Goal: Transaction & Acquisition: Purchase product/service

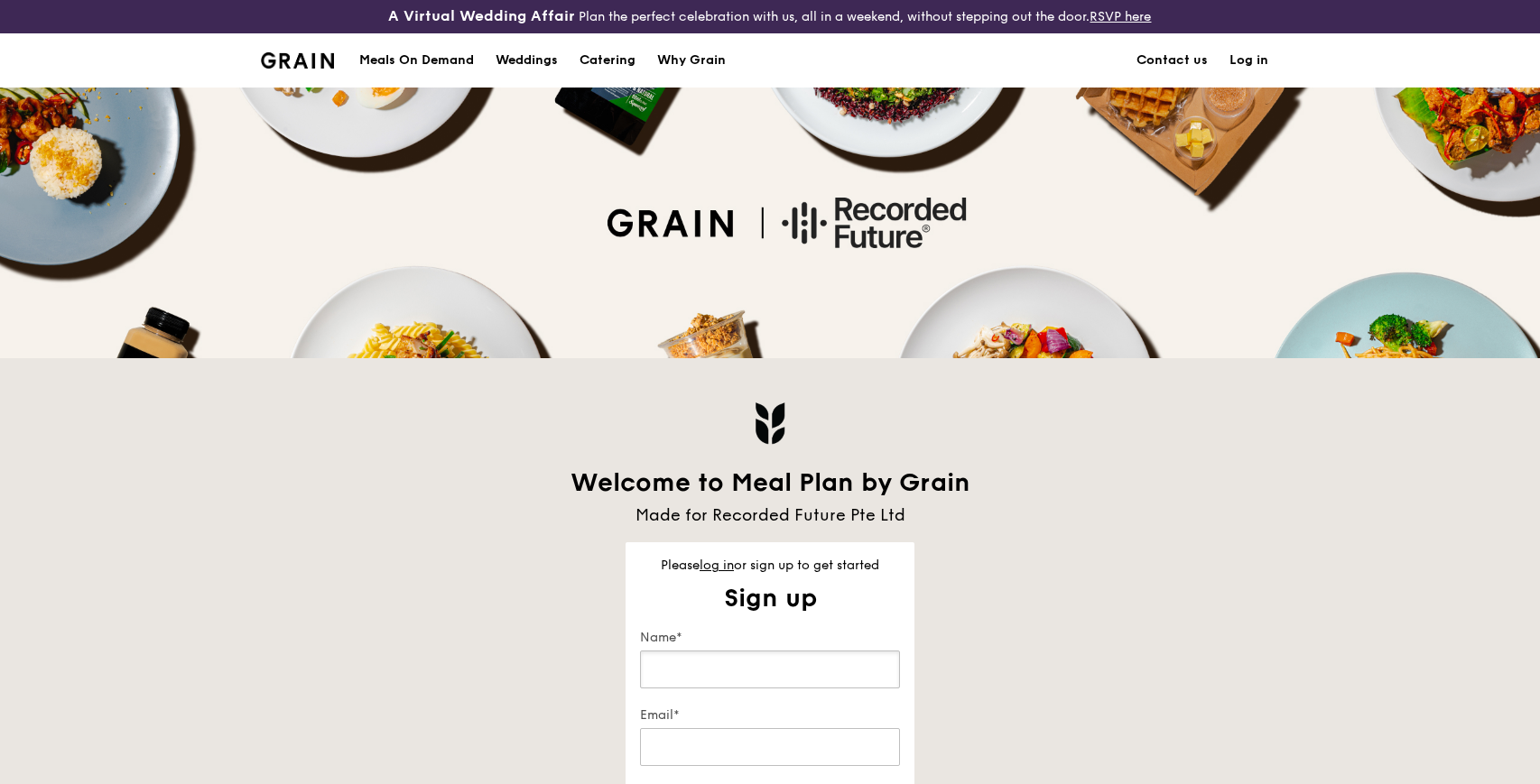
click at [747, 682] on input "Name*" at bounding box center [770, 670] width 260 height 38
type input "Su Hyeon Kim"
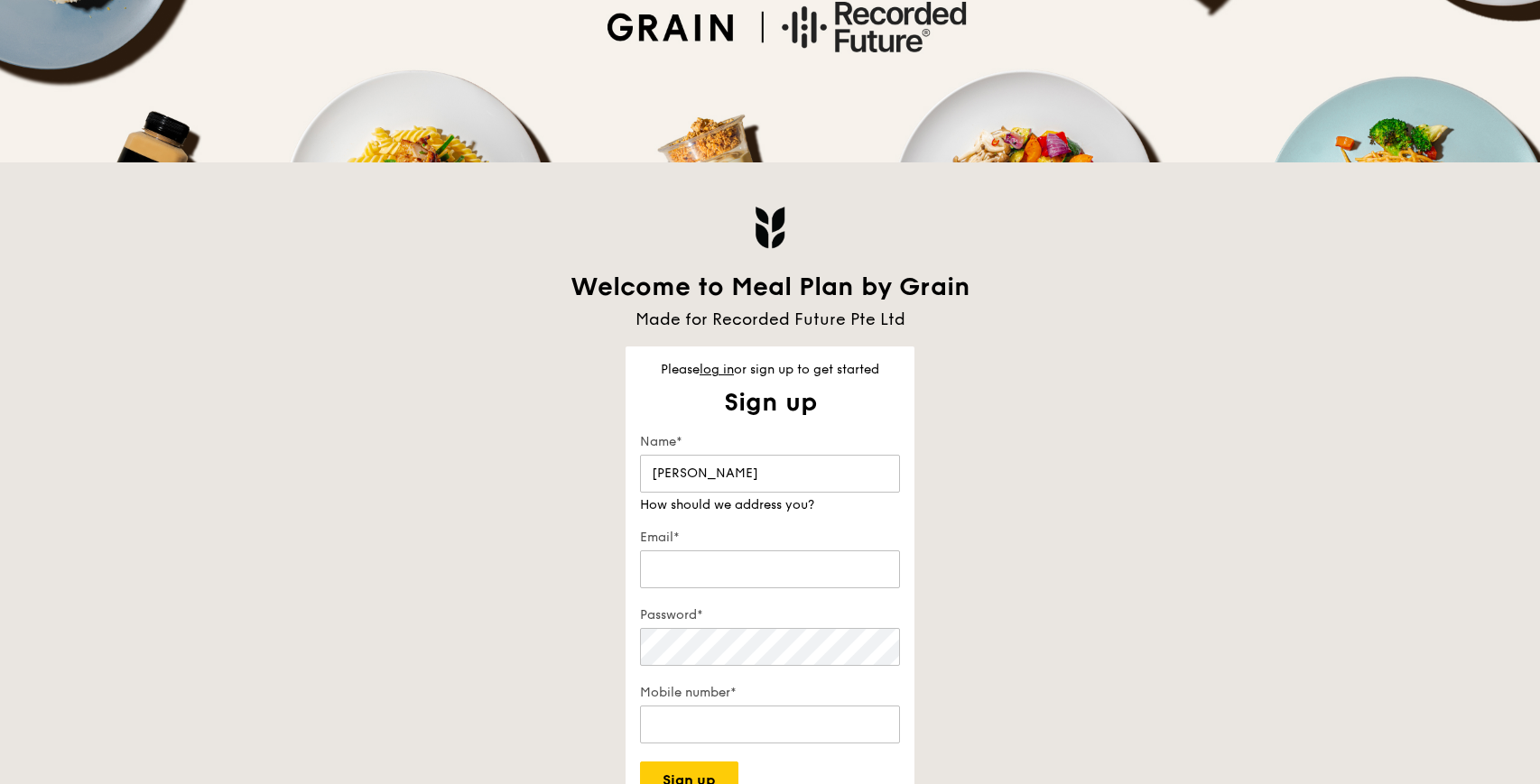
click at [525, 466] on div "Welcome to Meal Plan by Grain Made for Recorded Future Pte Ltd Please log in or…" at bounding box center [769, 489] width 1040 height 652
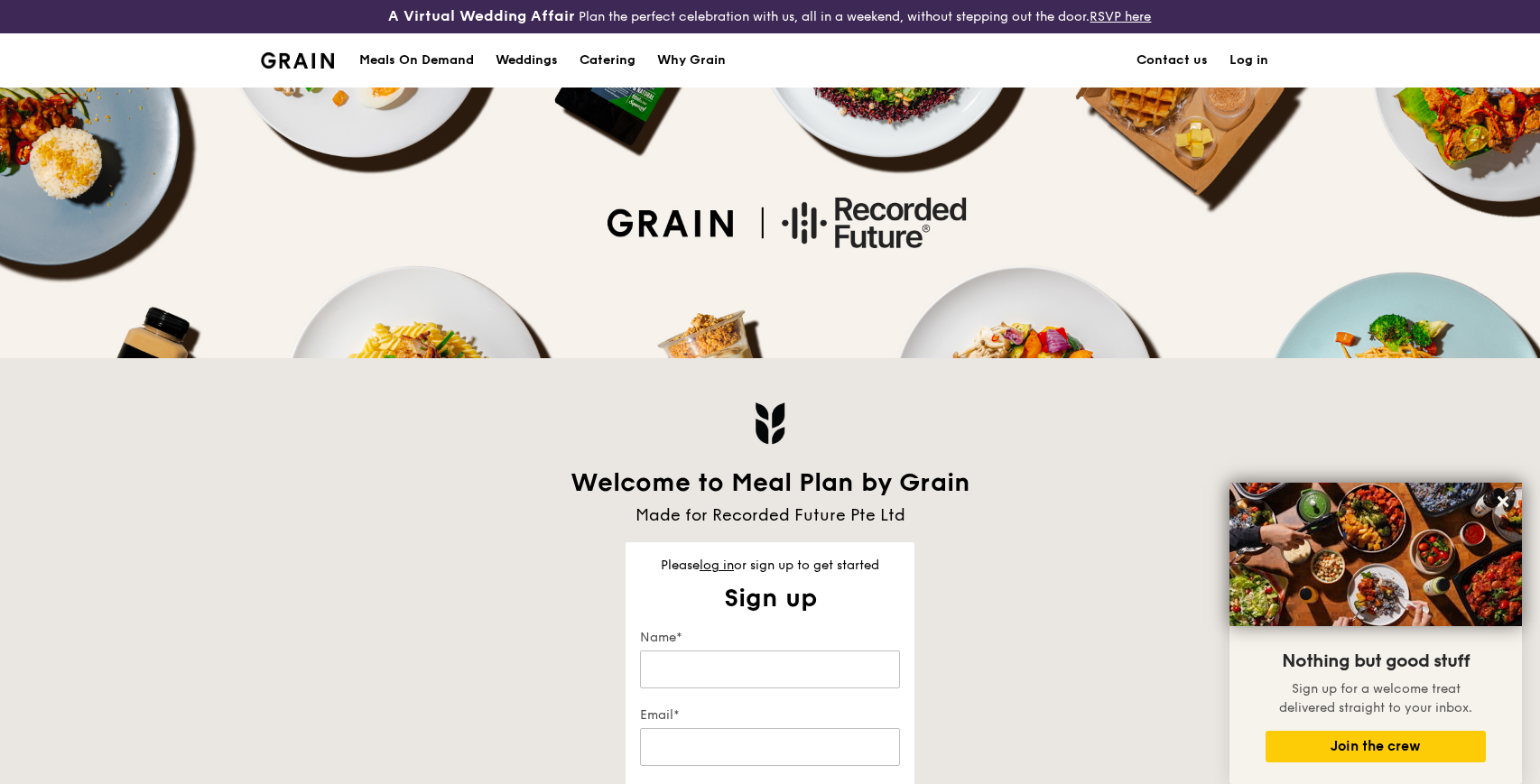
click at [1232, 58] on link "Log in" at bounding box center [1248, 60] width 60 height 54
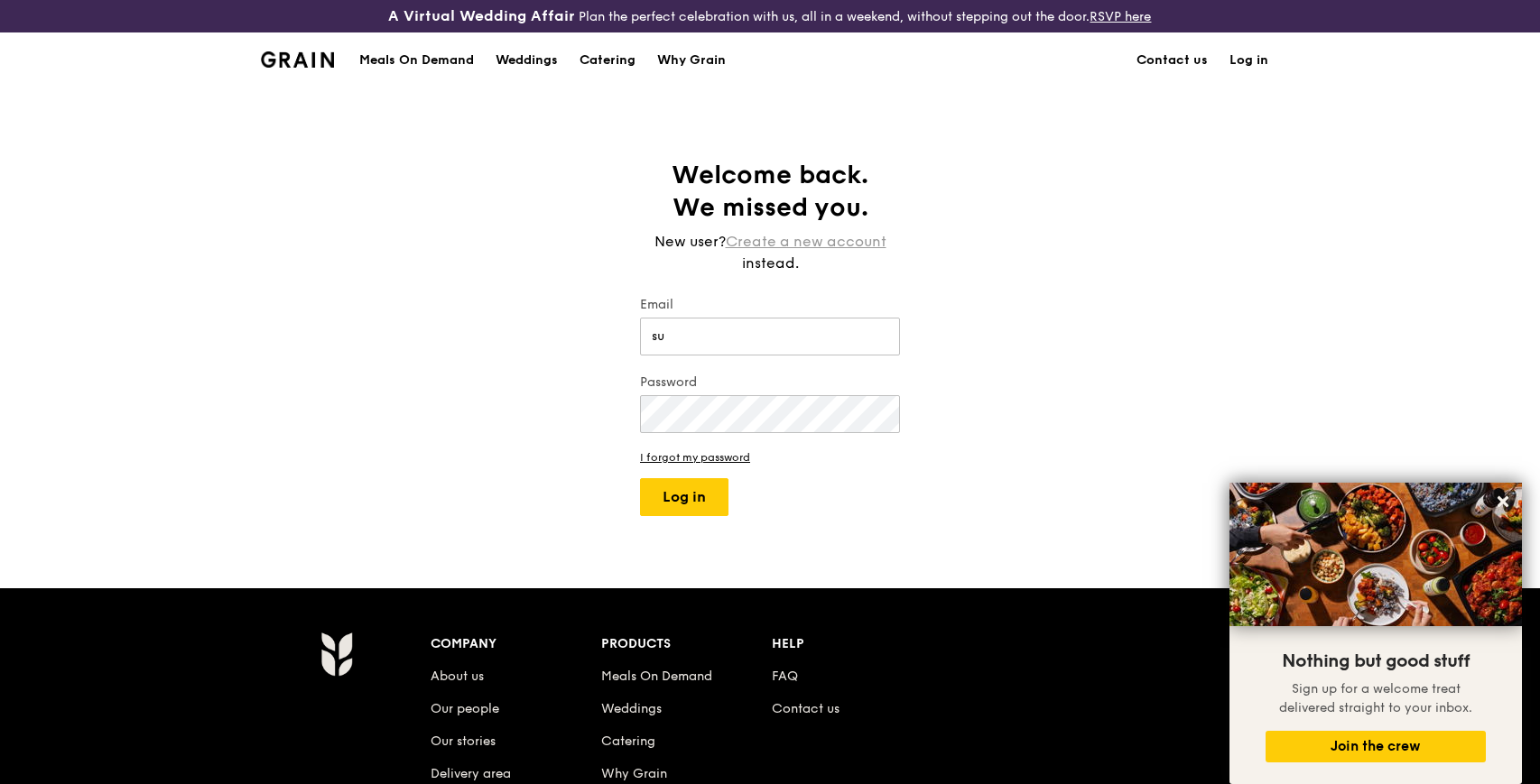
type input "[DOMAIN_NAME][EMAIL_ADDRESS][PERSON_NAME][DOMAIN_NAME]"
click at [640, 478] on button "Log in" at bounding box center [684, 497] width 89 height 38
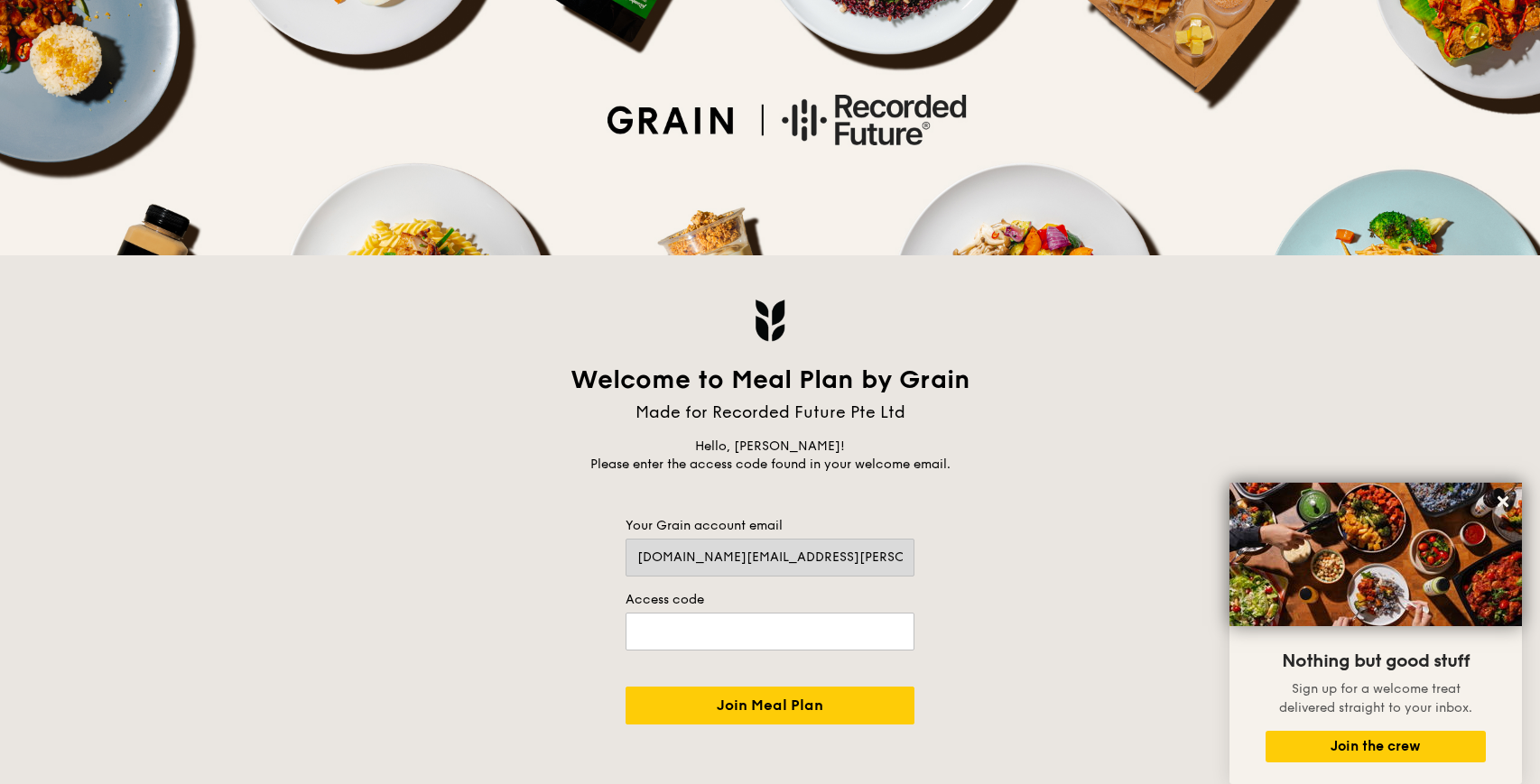
scroll to position [149, 0]
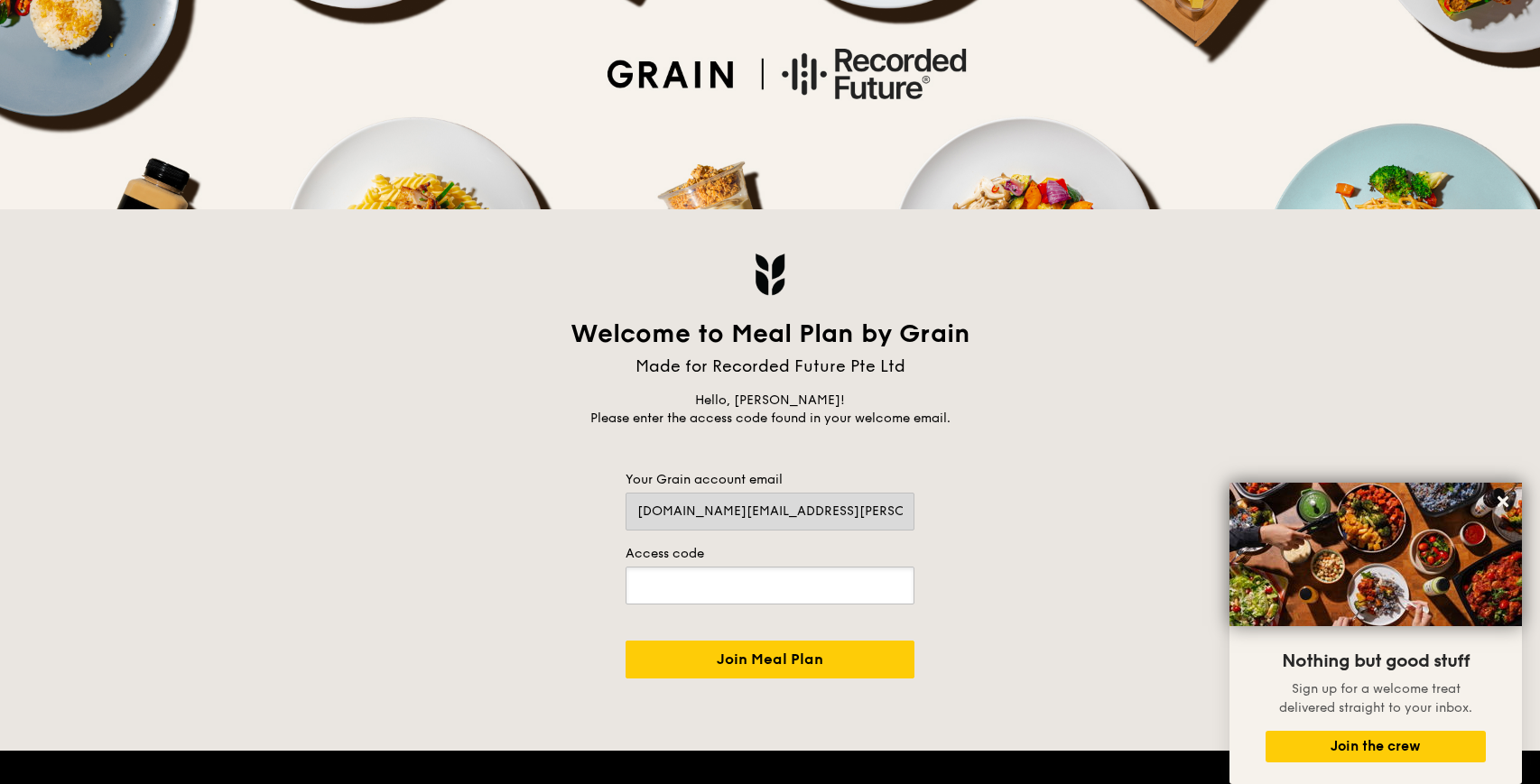
click at [717, 581] on input "text" at bounding box center [770, 586] width 289 height 38
click at [790, 411] on p "Hello, [PERSON_NAME]! Please enter the access code found in your welcome email." at bounding box center [770, 410] width 434 height 36
click at [798, 417] on p "Hello, [PERSON_NAME]! Please enter the access code found in your welcome email." at bounding box center [770, 410] width 434 height 36
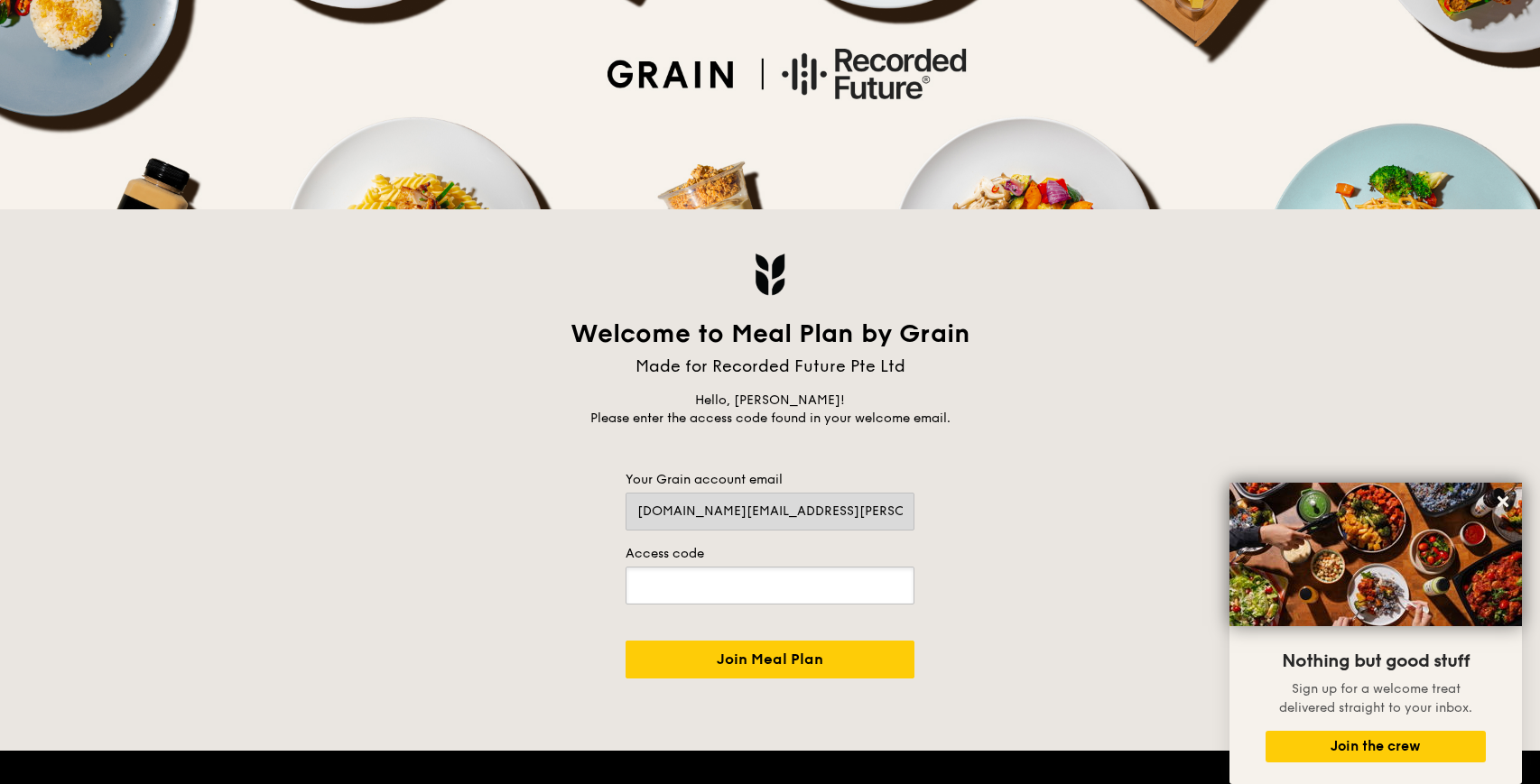
click at [728, 586] on input "text" at bounding box center [770, 586] width 289 height 38
click at [728, 641] on input "Join Meal Plan" at bounding box center [770, 660] width 289 height 38
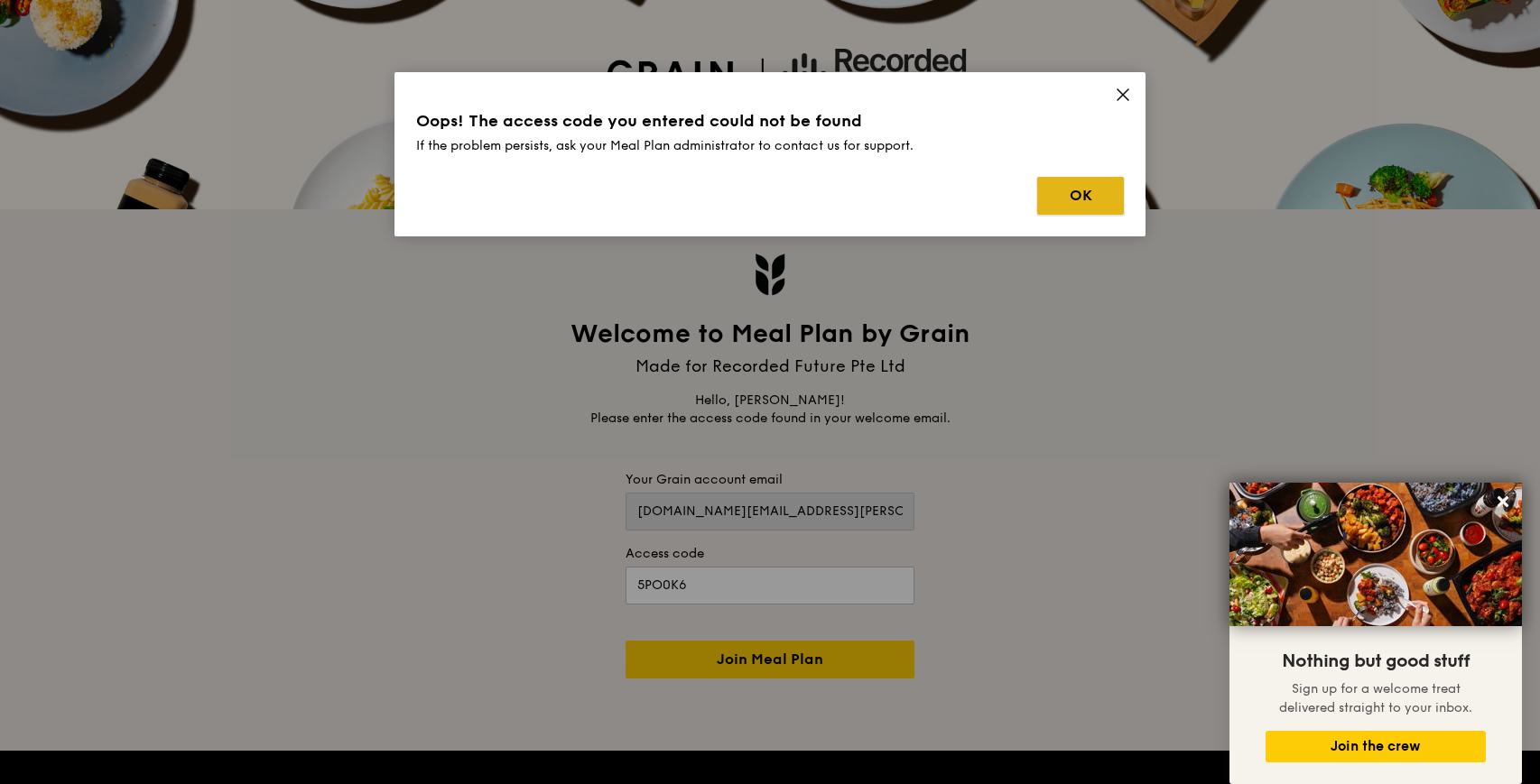
click at [1093, 205] on button "OK" at bounding box center [1081, 196] width 87 height 38
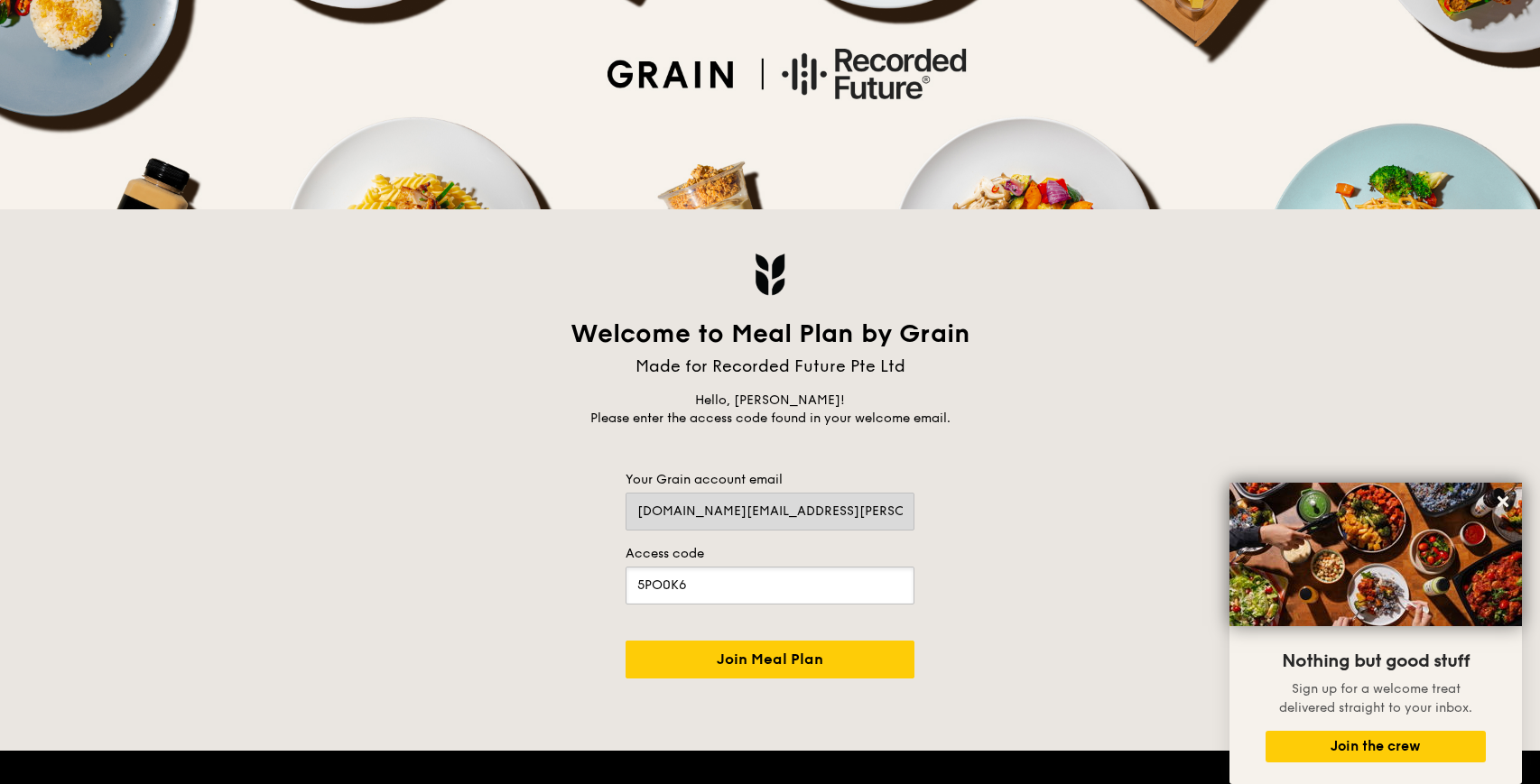
click at [827, 591] on input "5PO0K6" at bounding box center [770, 586] width 289 height 38
type input "5PO0K"
click at [827, 587] on input "text" at bounding box center [770, 586] width 289 height 38
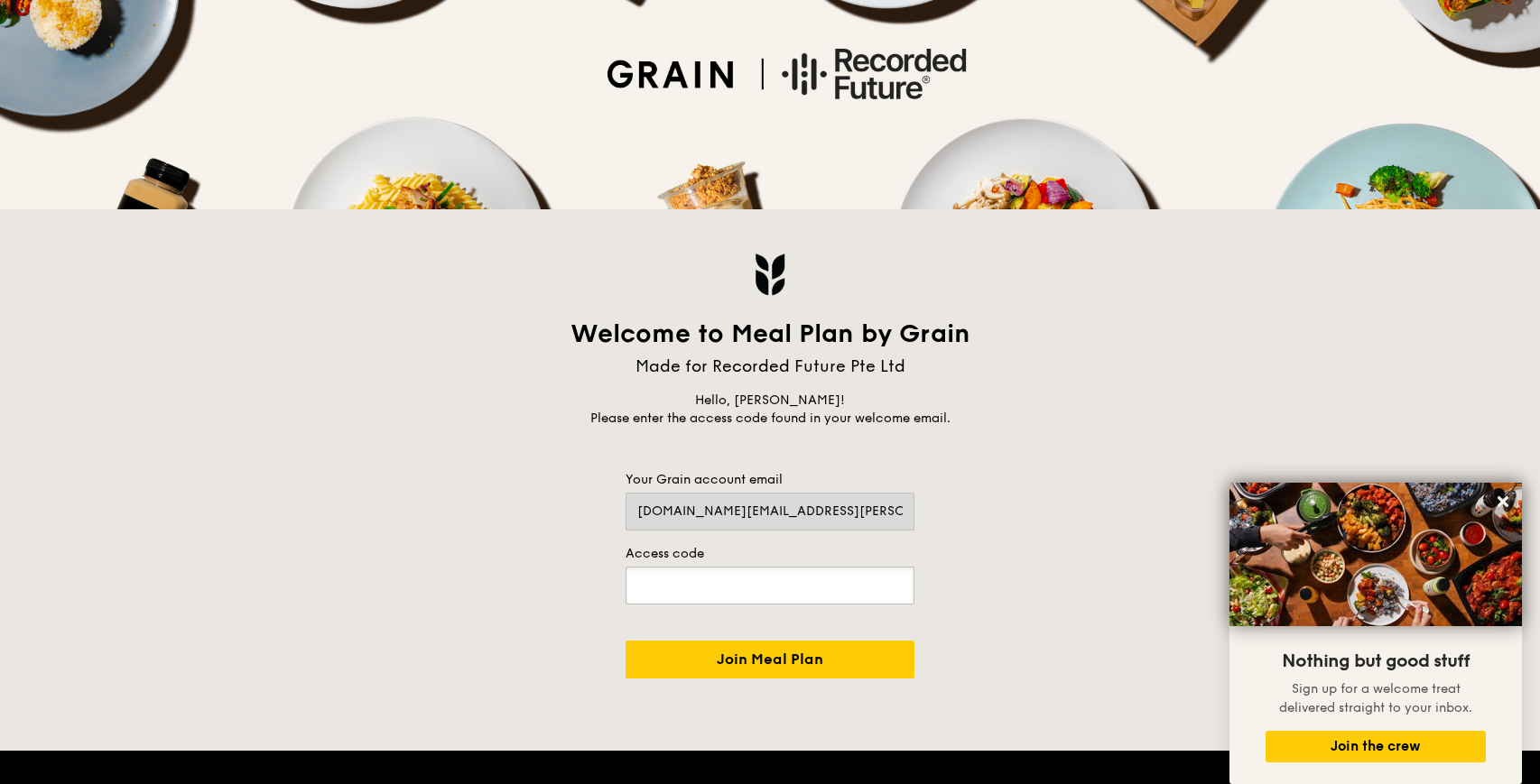
type input "843343"
click at [808, 662] on input "Join Meal Plan" at bounding box center [770, 660] width 289 height 38
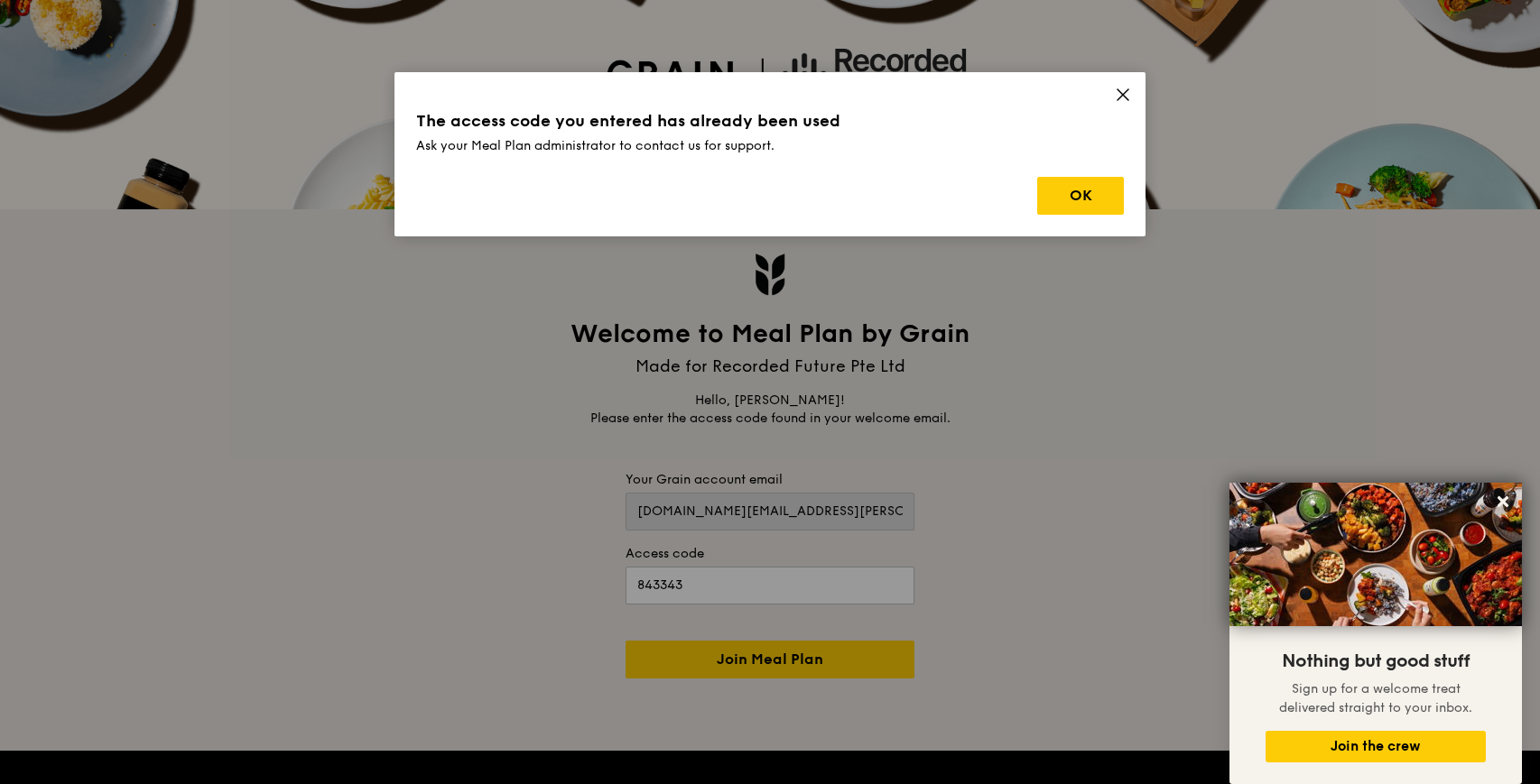
click at [1126, 96] on icon at bounding box center [1123, 94] width 16 height 16
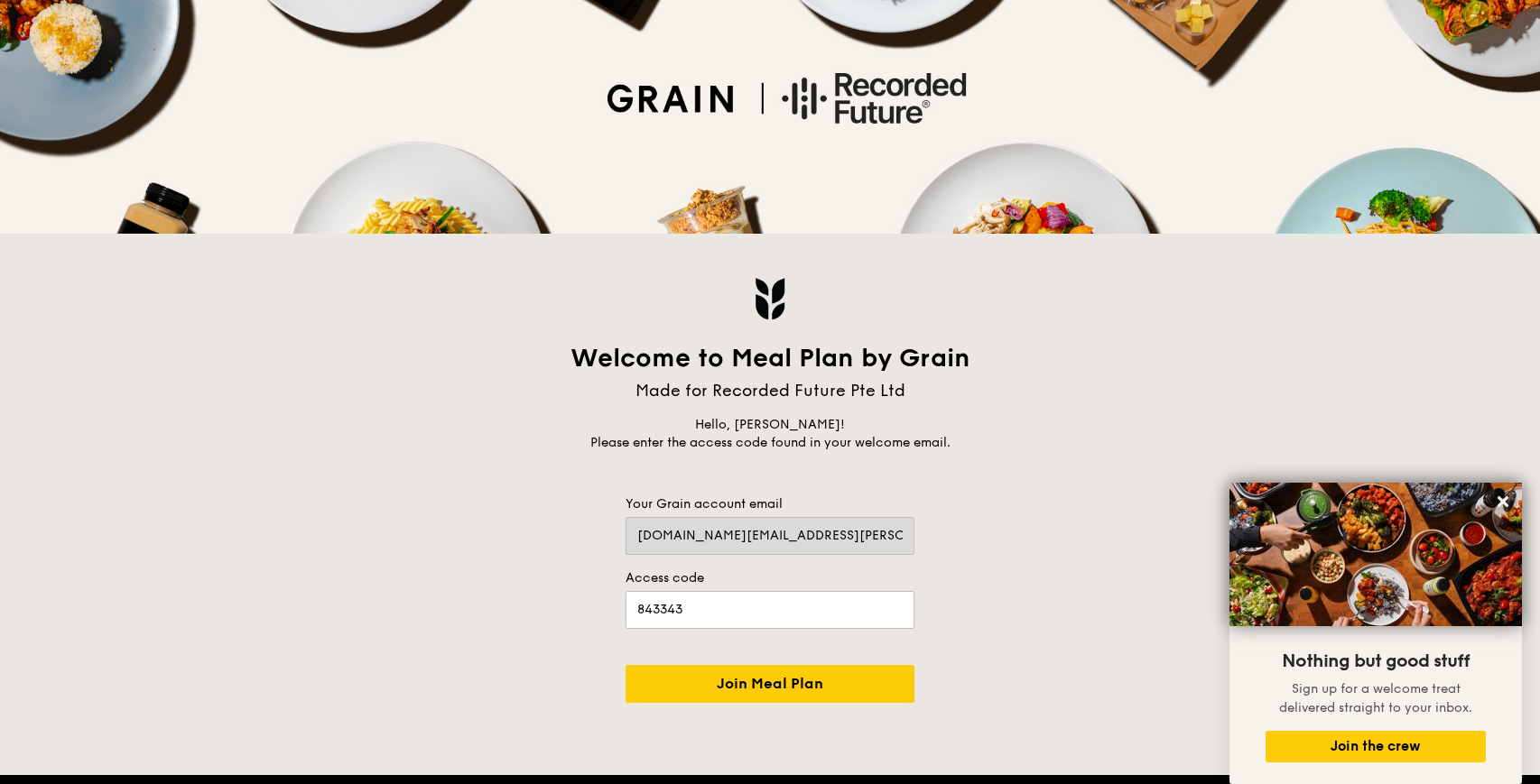
scroll to position [441, 0]
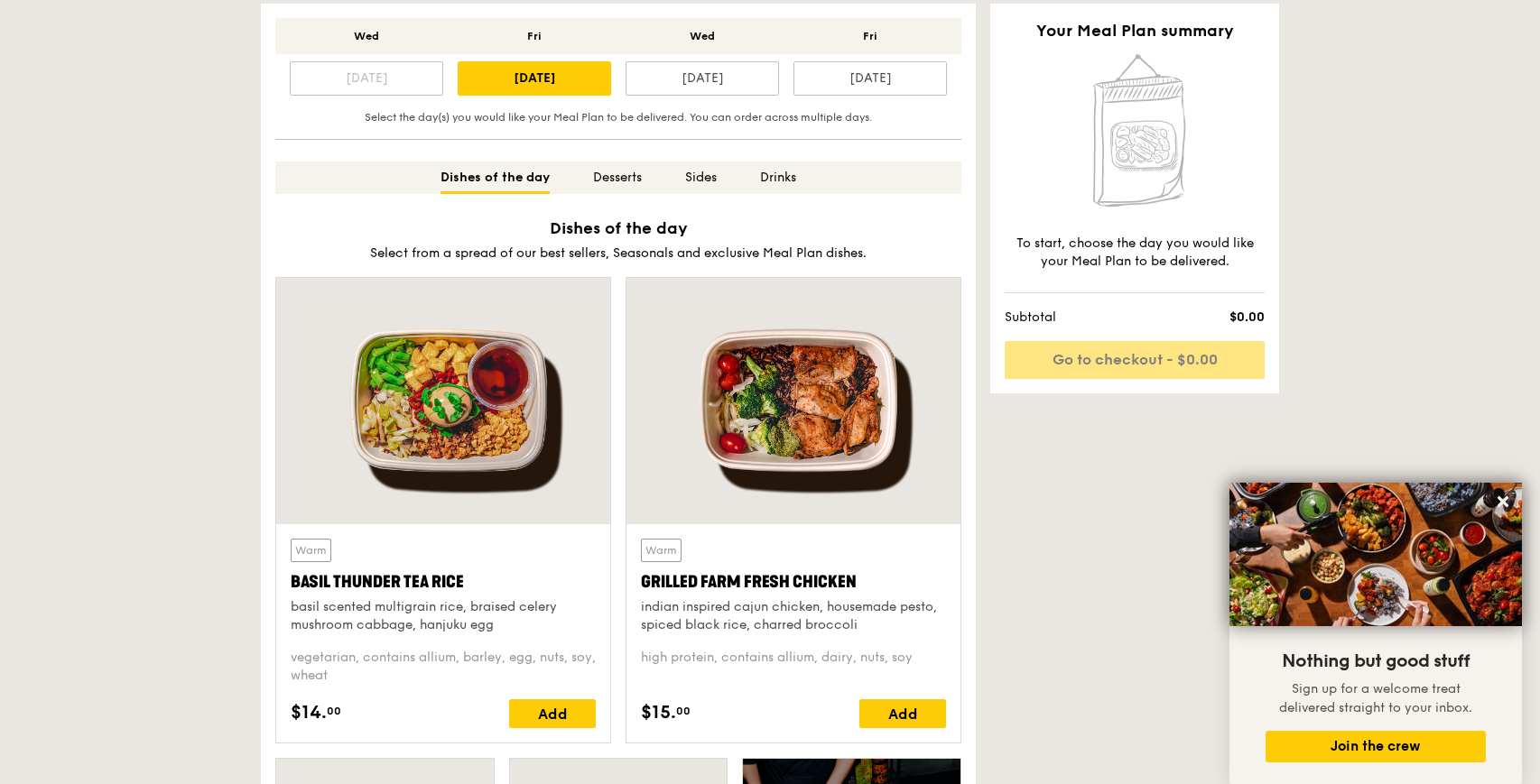
scroll to position [567, 0]
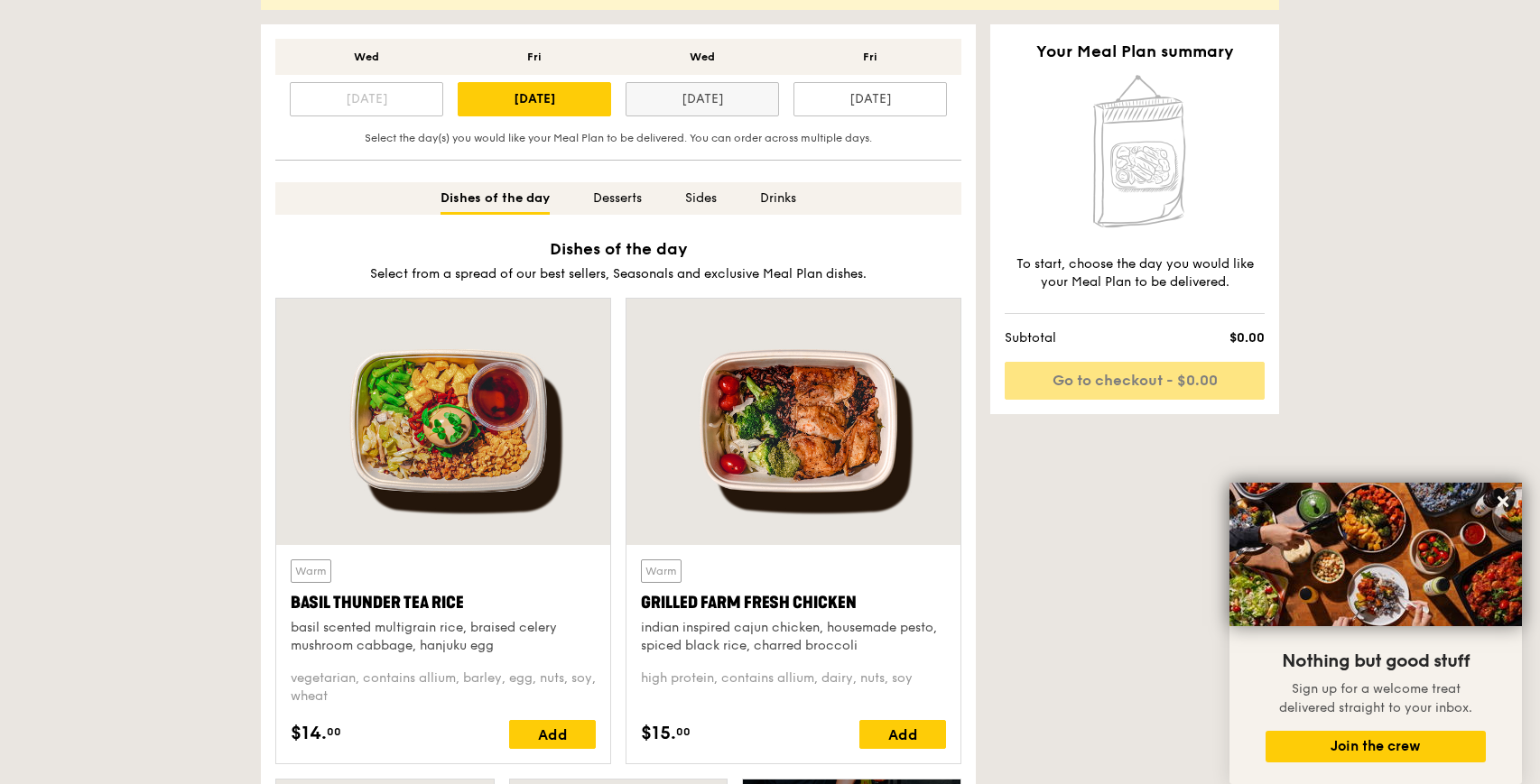
click at [704, 89] on div "Oct 8" at bounding box center [702, 99] width 153 height 34
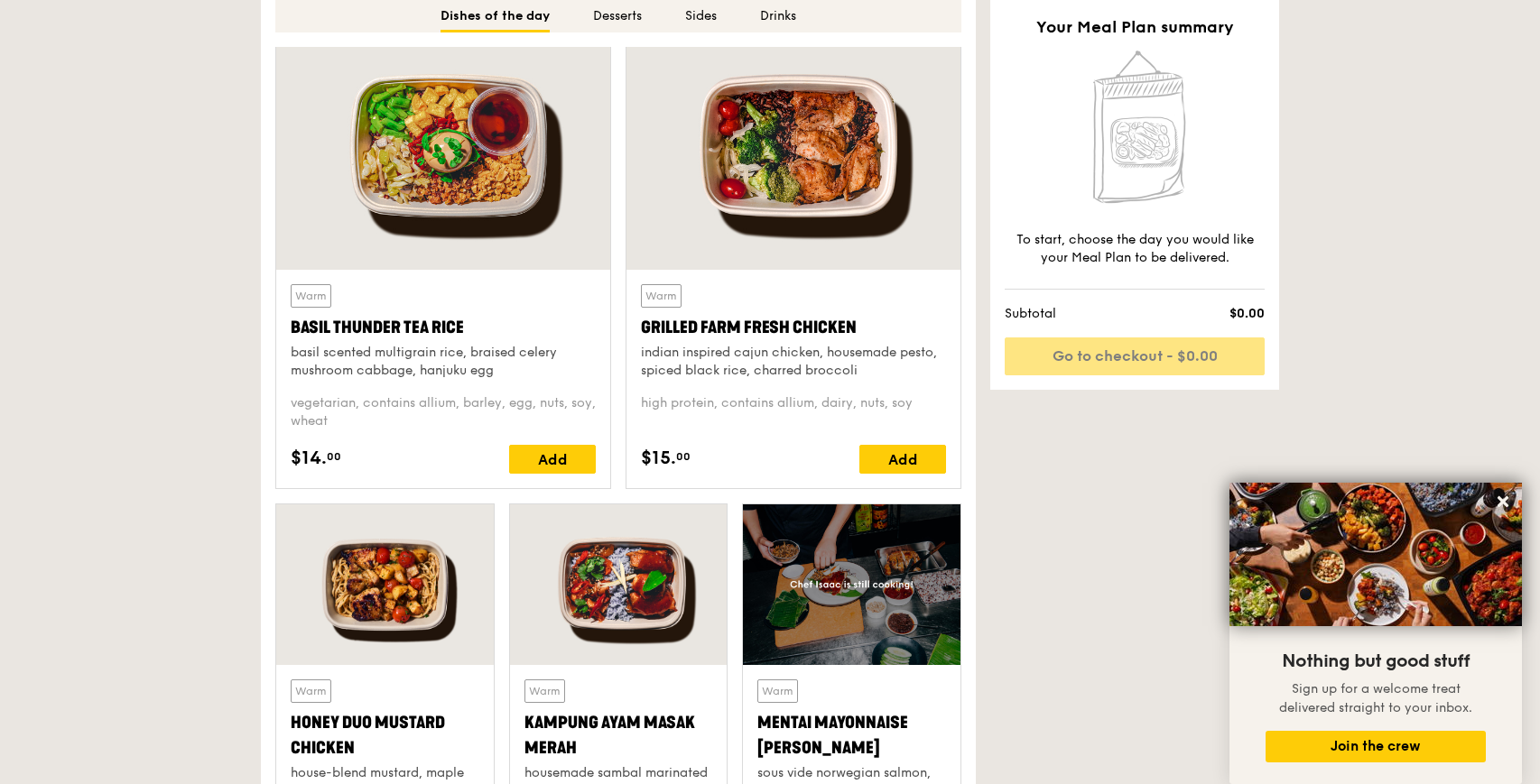
scroll to position [941, 0]
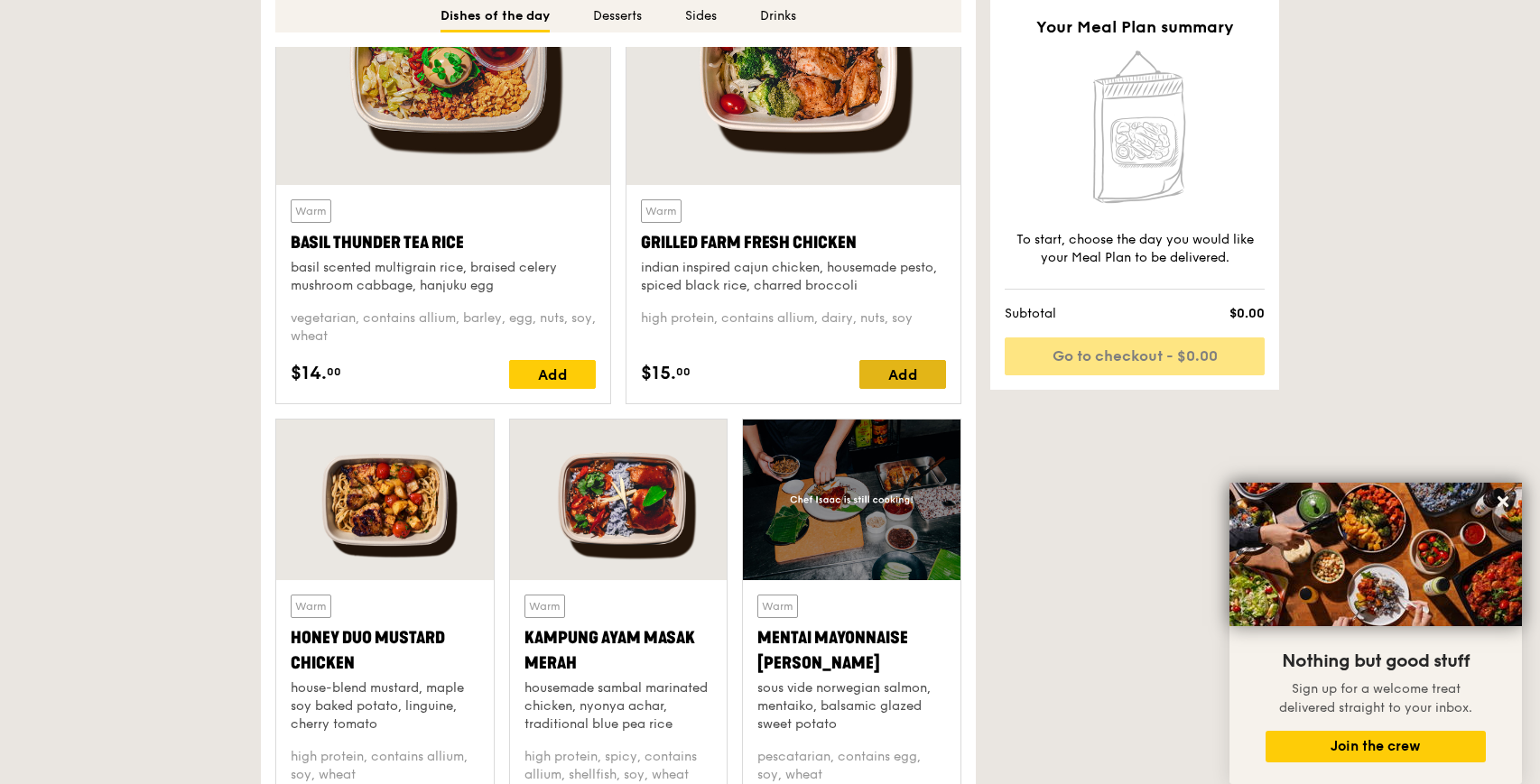
click at [921, 362] on div "Add" at bounding box center [902, 374] width 87 height 29
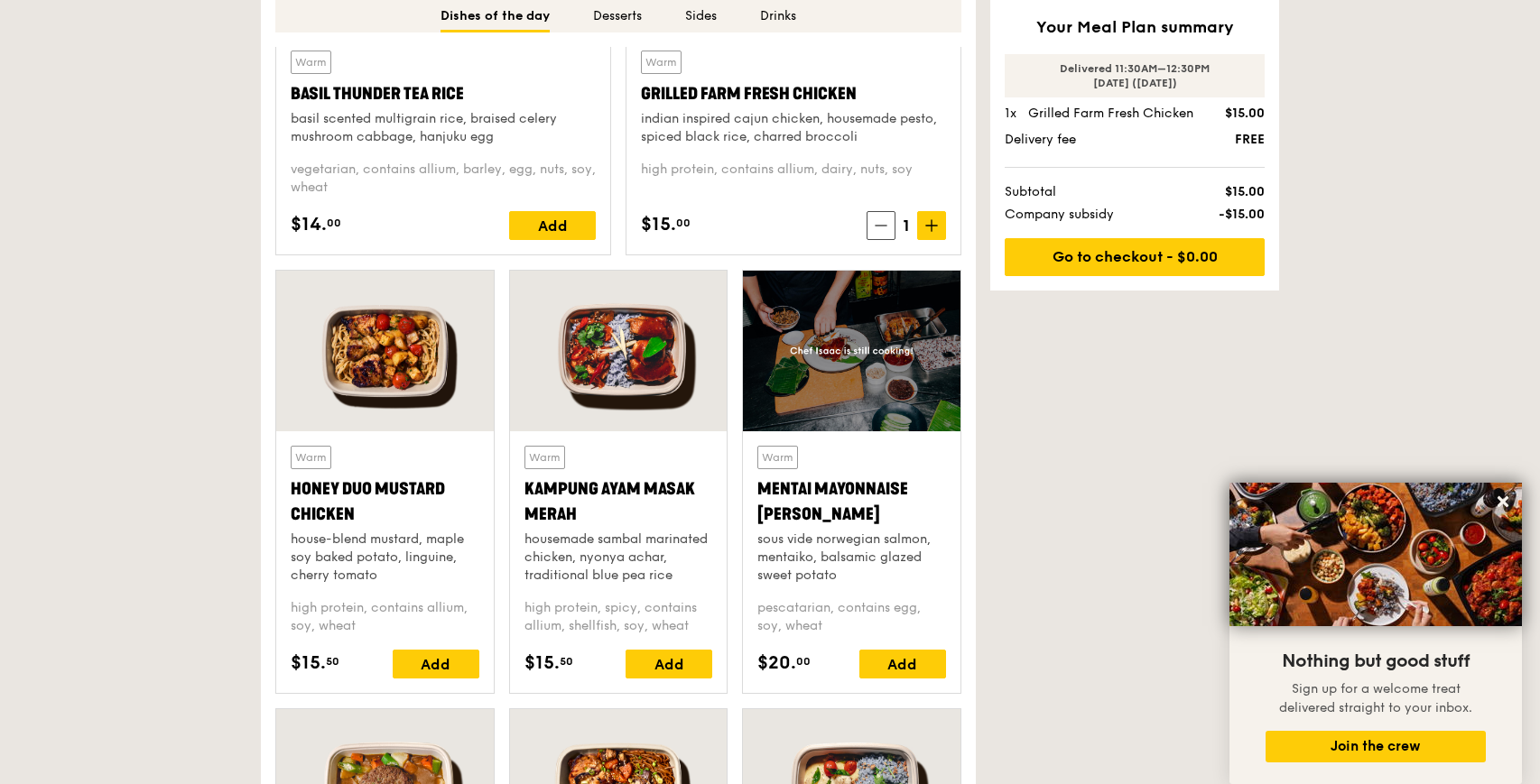
scroll to position [969, 0]
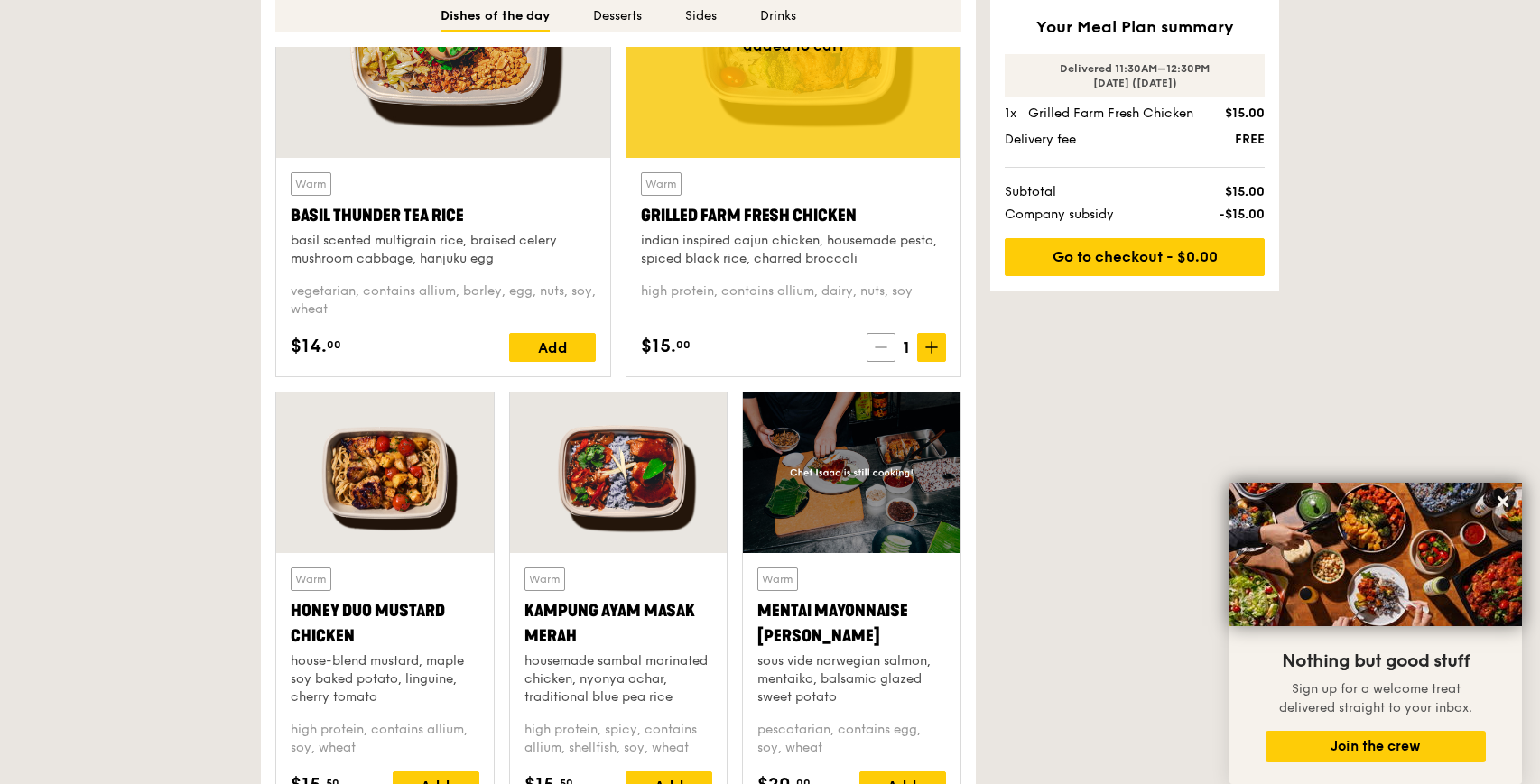
click at [886, 344] on span at bounding box center [881, 348] width 29 height 29
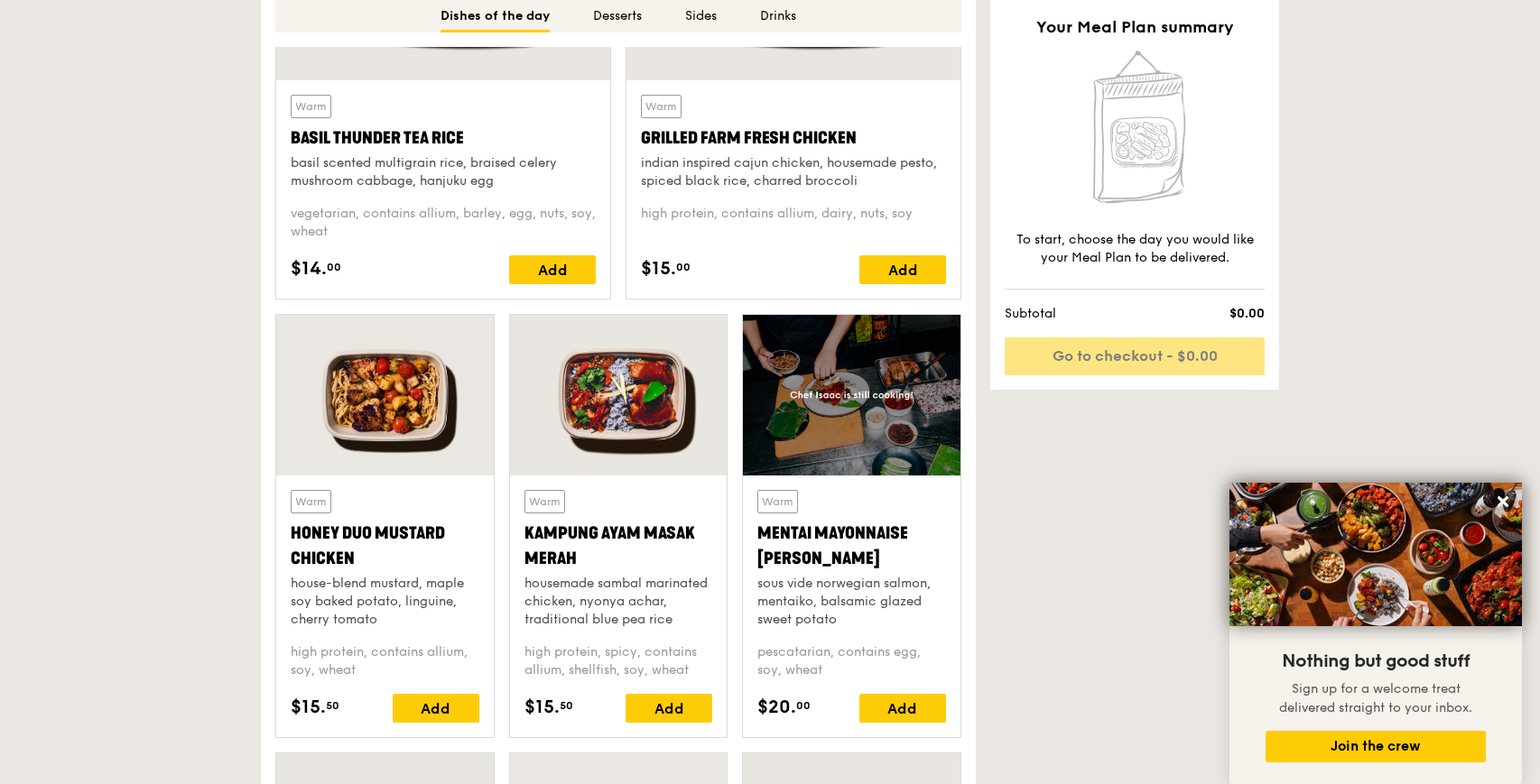
scroll to position [1175, 0]
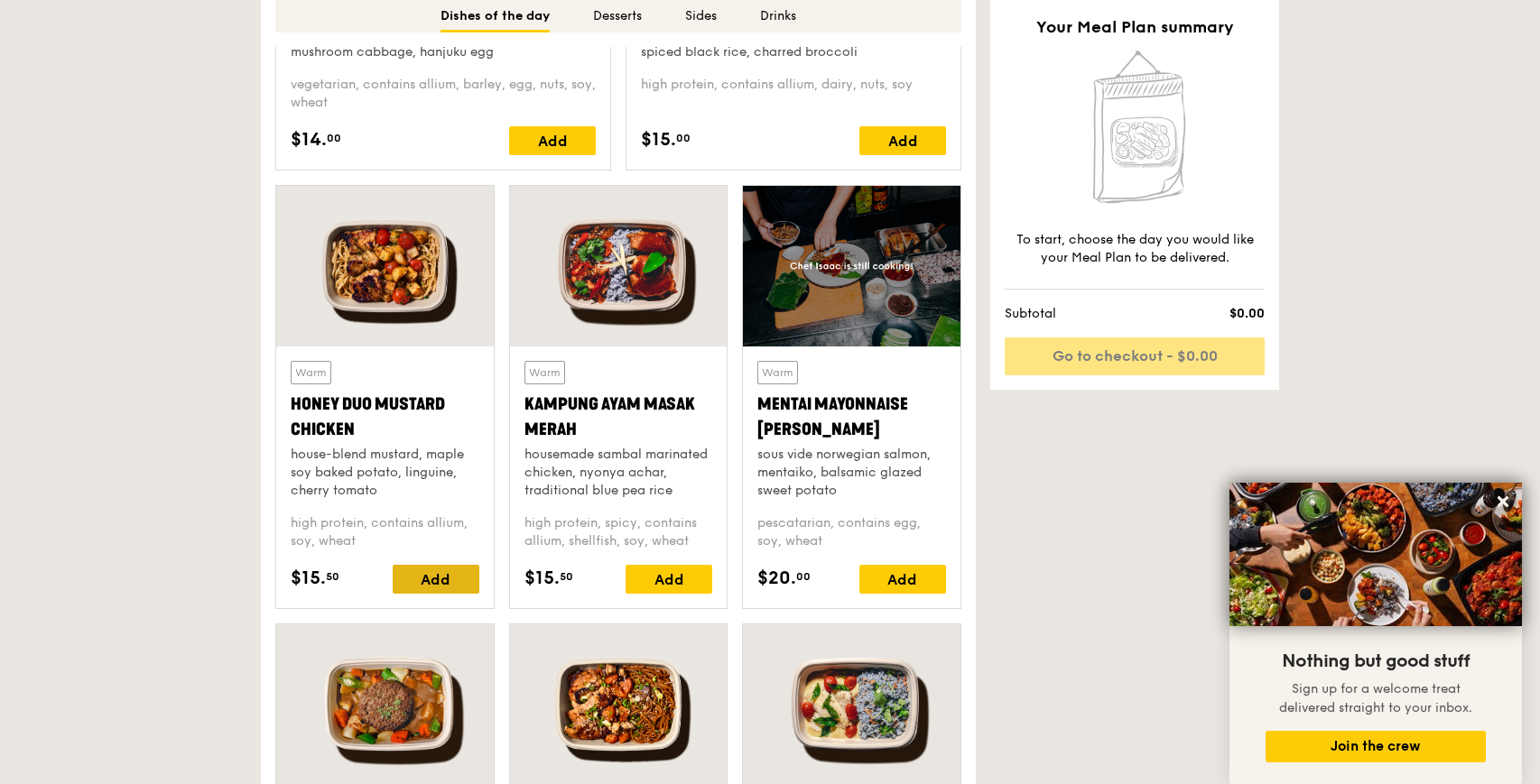
click at [467, 572] on div "Add" at bounding box center [436, 579] width 87 height 29
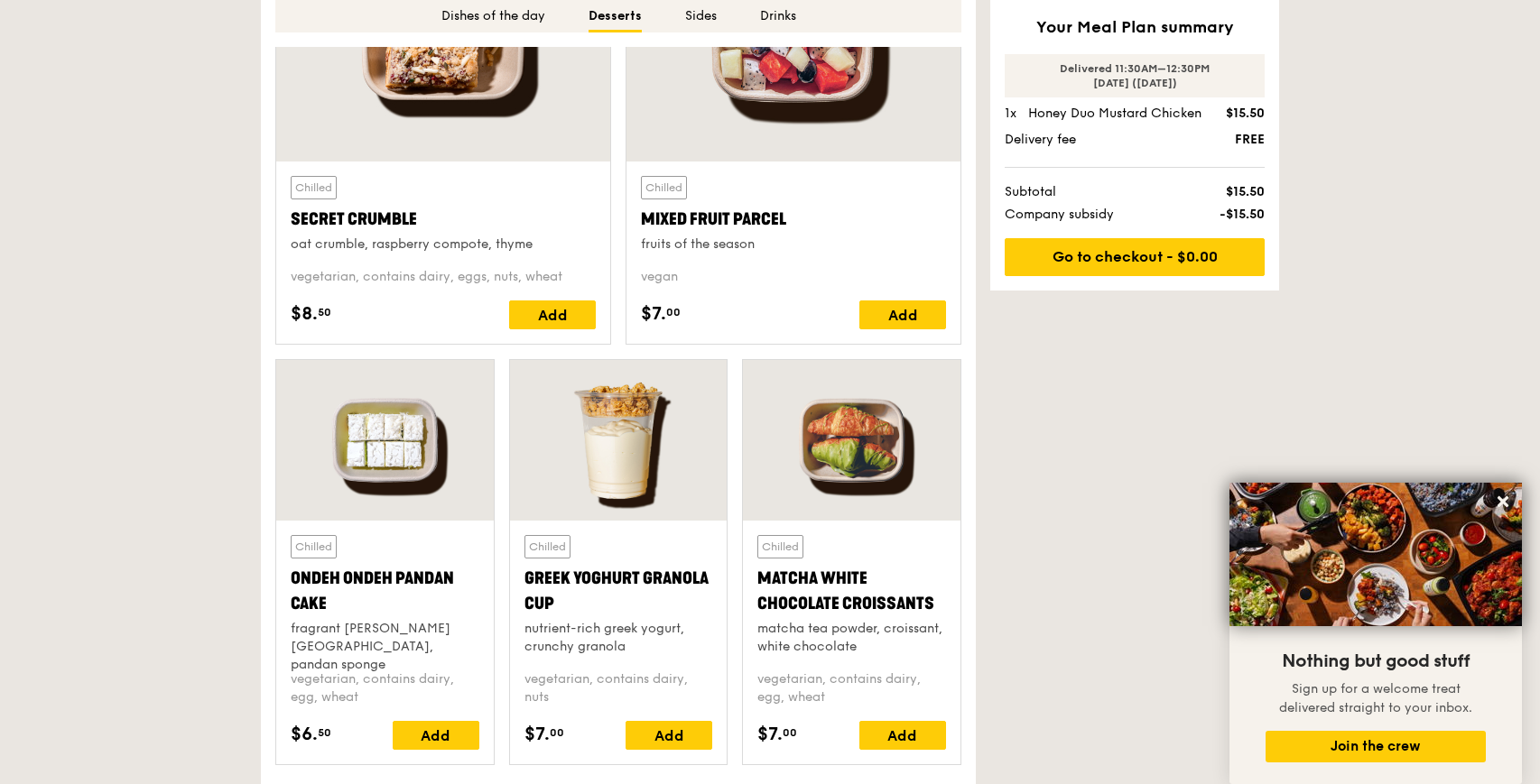
scroll to position [2425, 0]
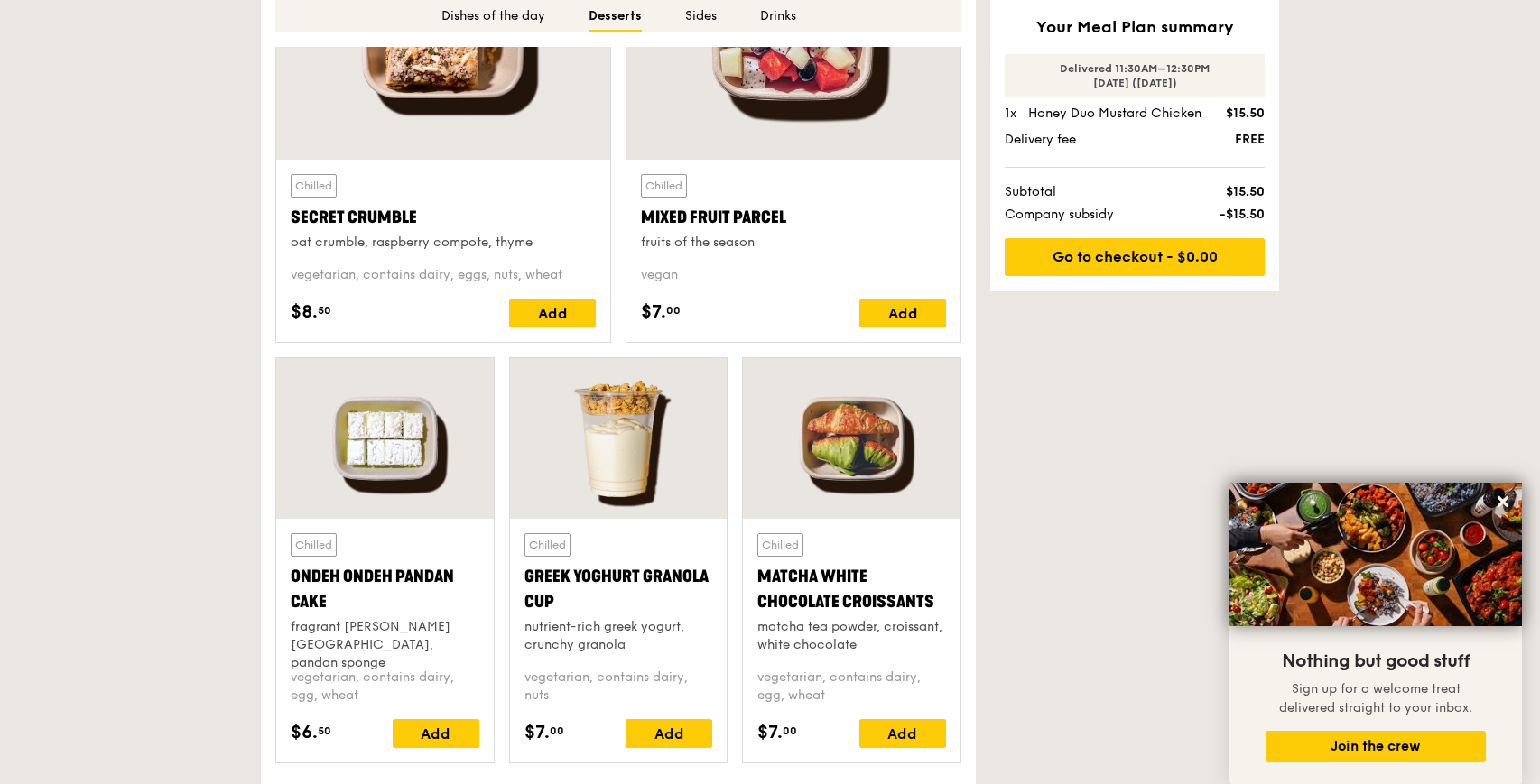
click at [667, 714] on div "Chilled Greek Yoghurt Granola Cup nutrient-rich greek yogurt, crunchy granola v…" at bounding box center [618, 640] width 189 height 214
click at [667, 729] on div "Add" at bounding box center [669, 734] width 87 height 29
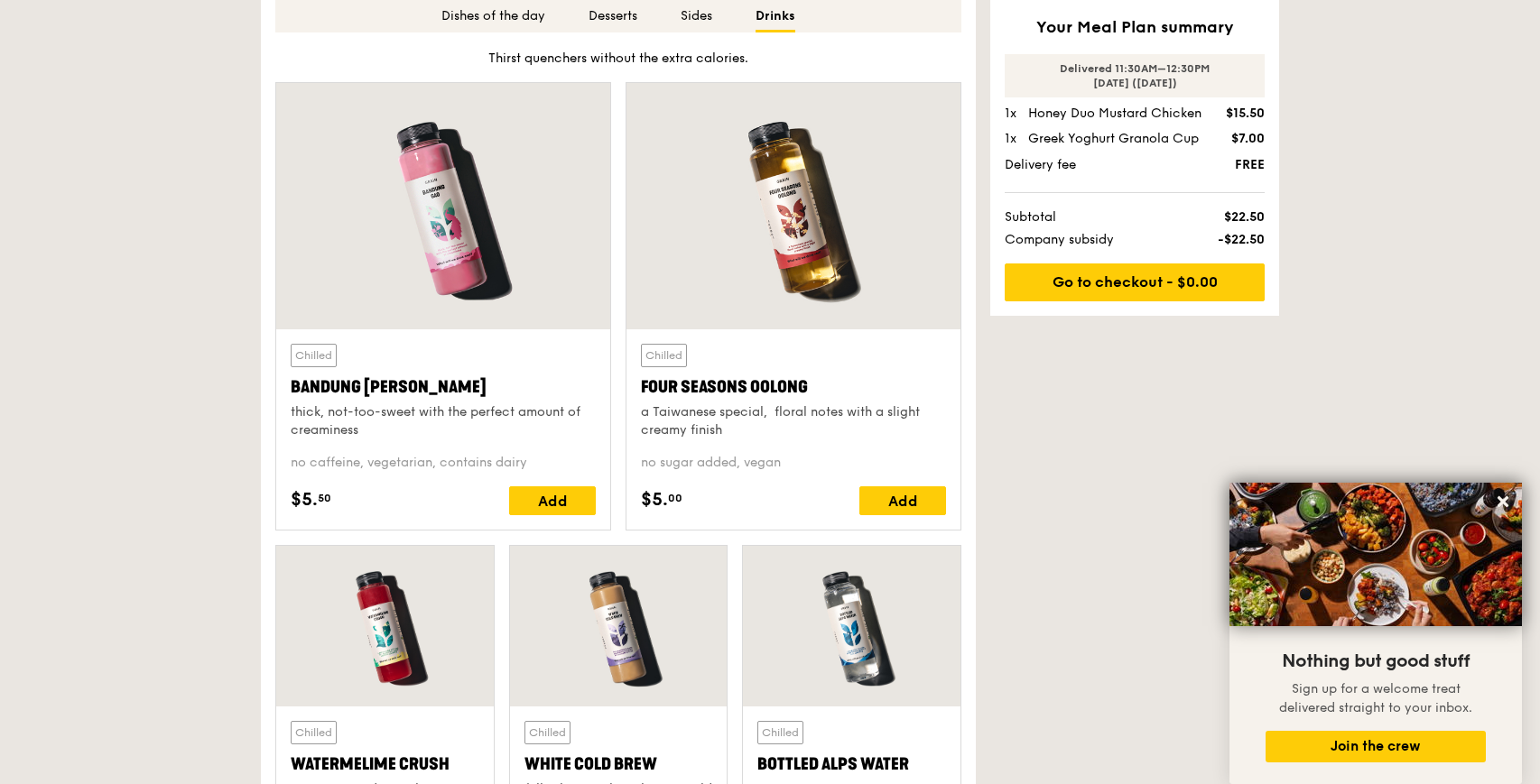
scroll to position [4516, 0]
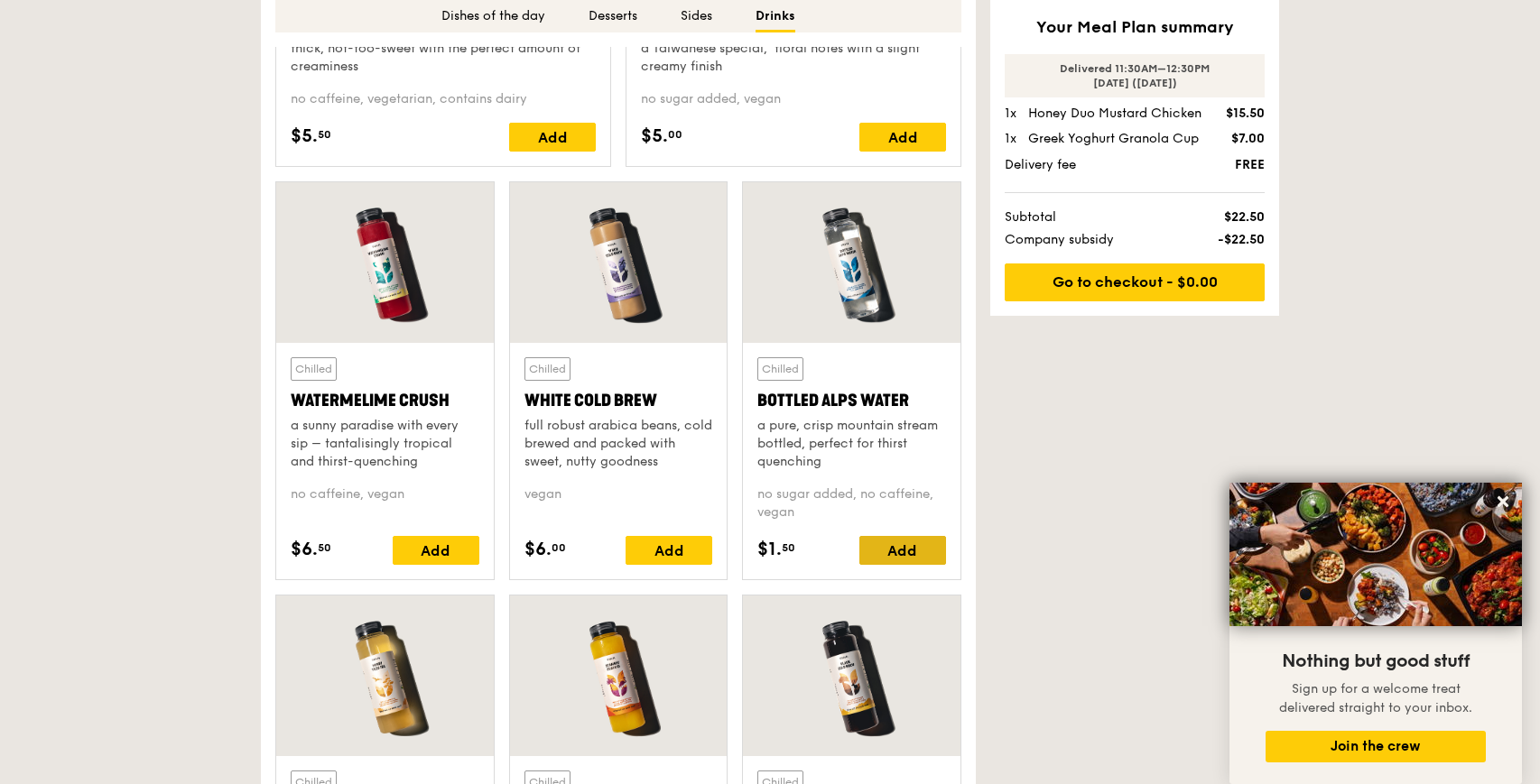
click at [900, 554] on div "Add" at bounding box center [902, 551] width 87 height 29
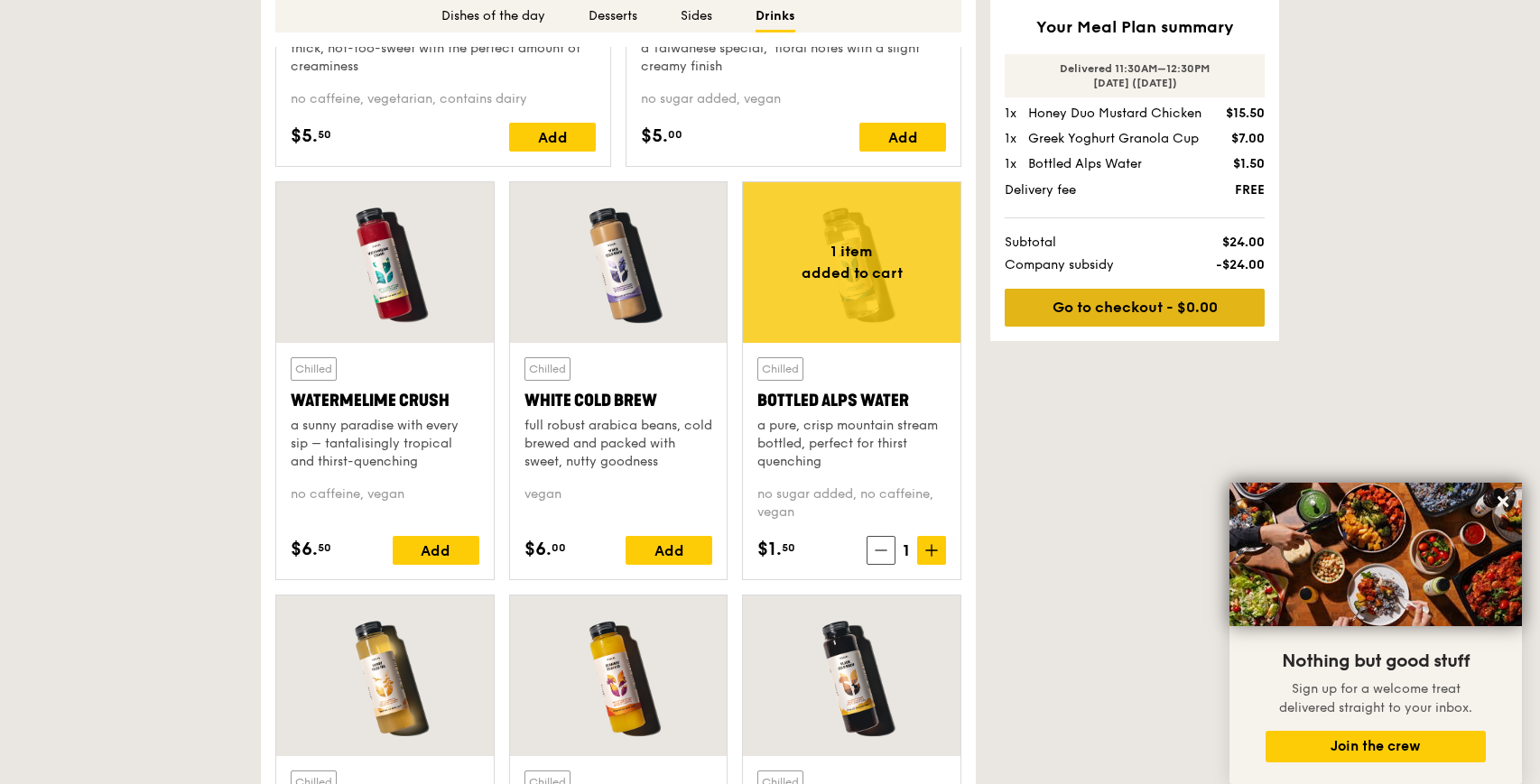
click at [1097, 305] on link "Go to checkout - $0.00" at bounding box center [1134, 308] width 260 height 38
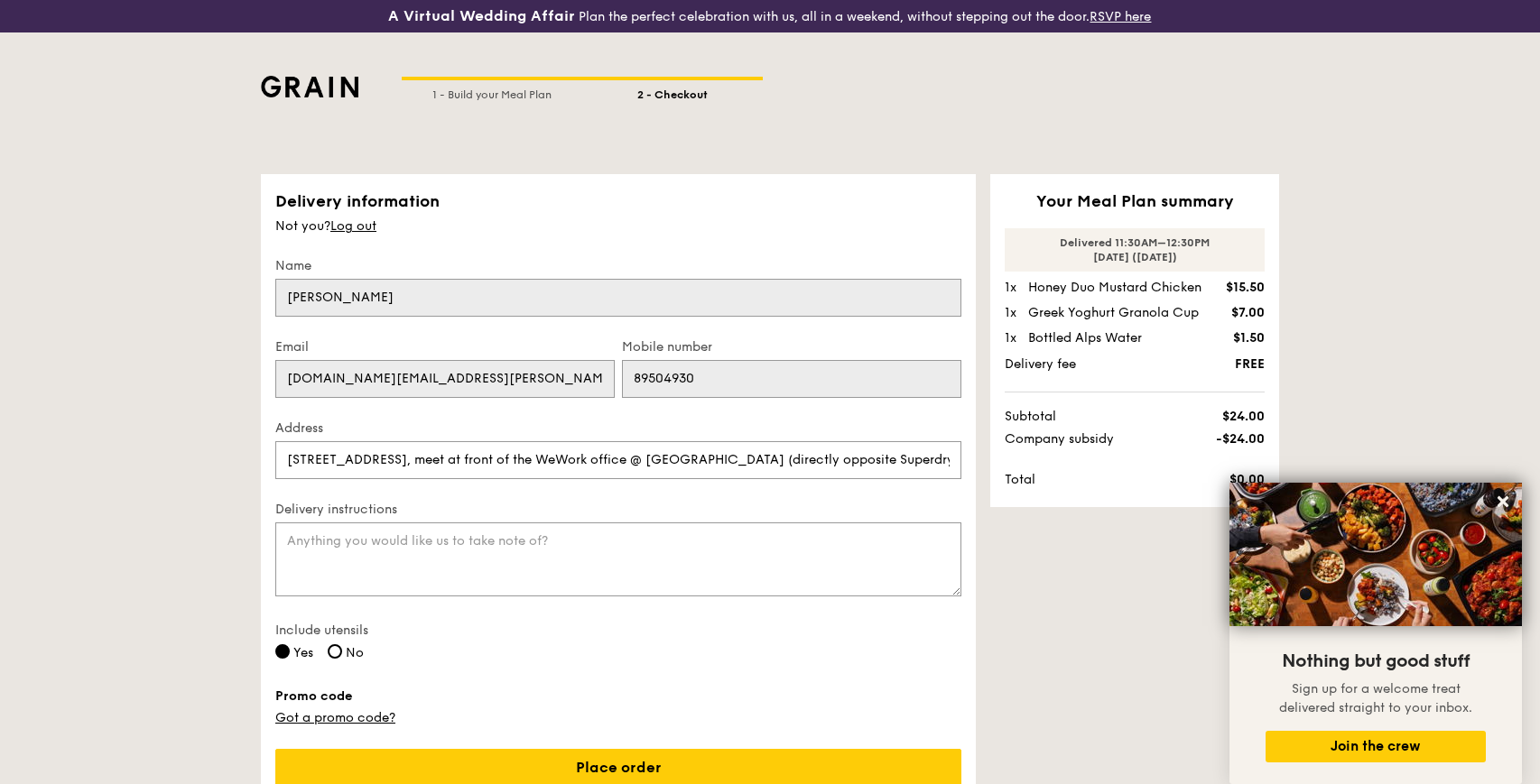
scroll to position [150, 0]
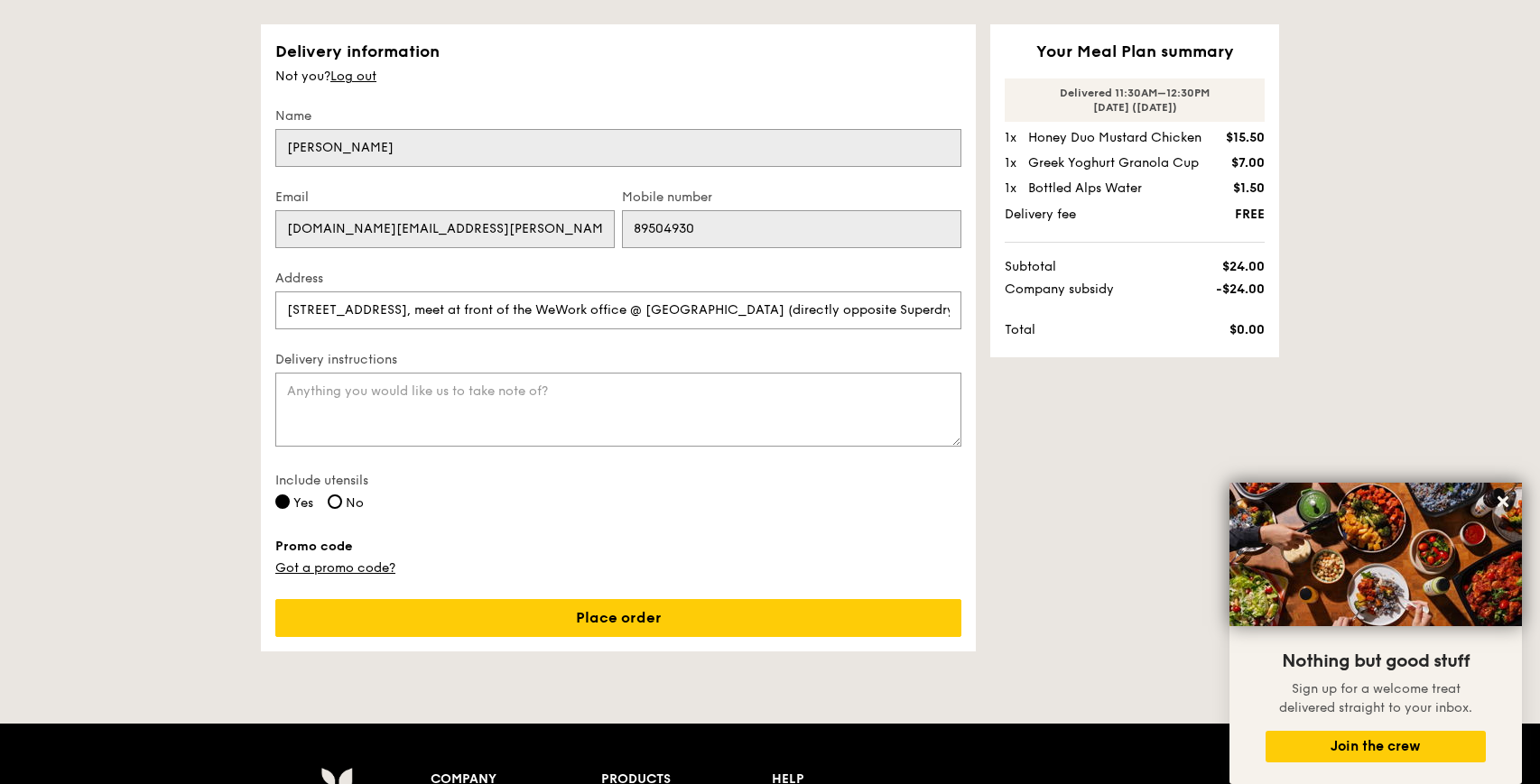
click at [348, 513] on div "Include utensils Yes No" at bounding box center [618, 493] width 708 height 44
click at [352, 504] on span "No" at bounding box center [355, 503] width 18 height 15
click at [342, 504] on input "No" at bounding box center [334, 501] width 14 height 14
radio input "true"
click at [481, 590] on form "Delivery information Not you? Log out Name Su Hyeon Kim Email suhyeon.kim@recor…" at bounding box center [618, 338] width 715 height 627
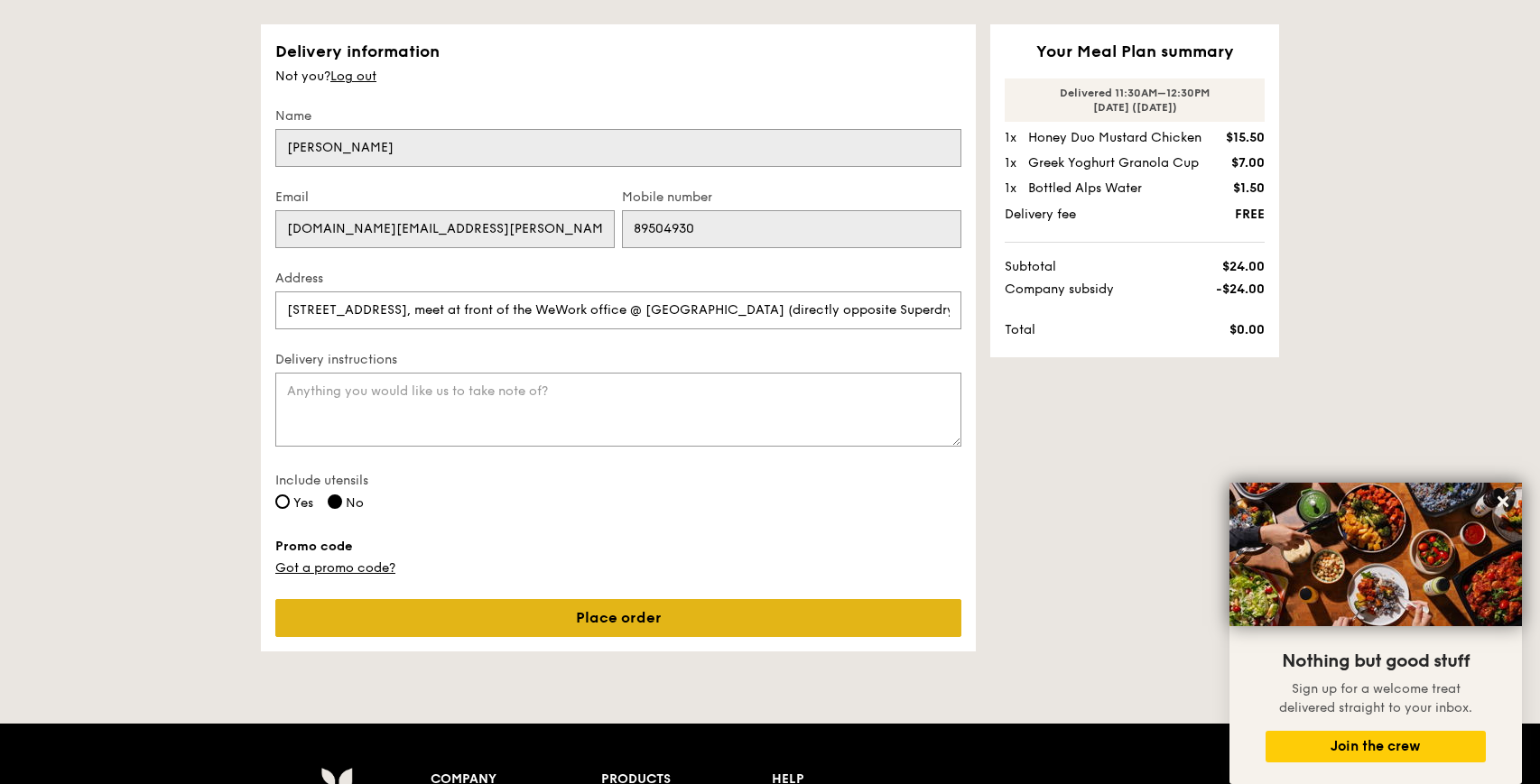
click at [493, 618] on link "Place order" at bounding box center [618, 618] width 686 height 38
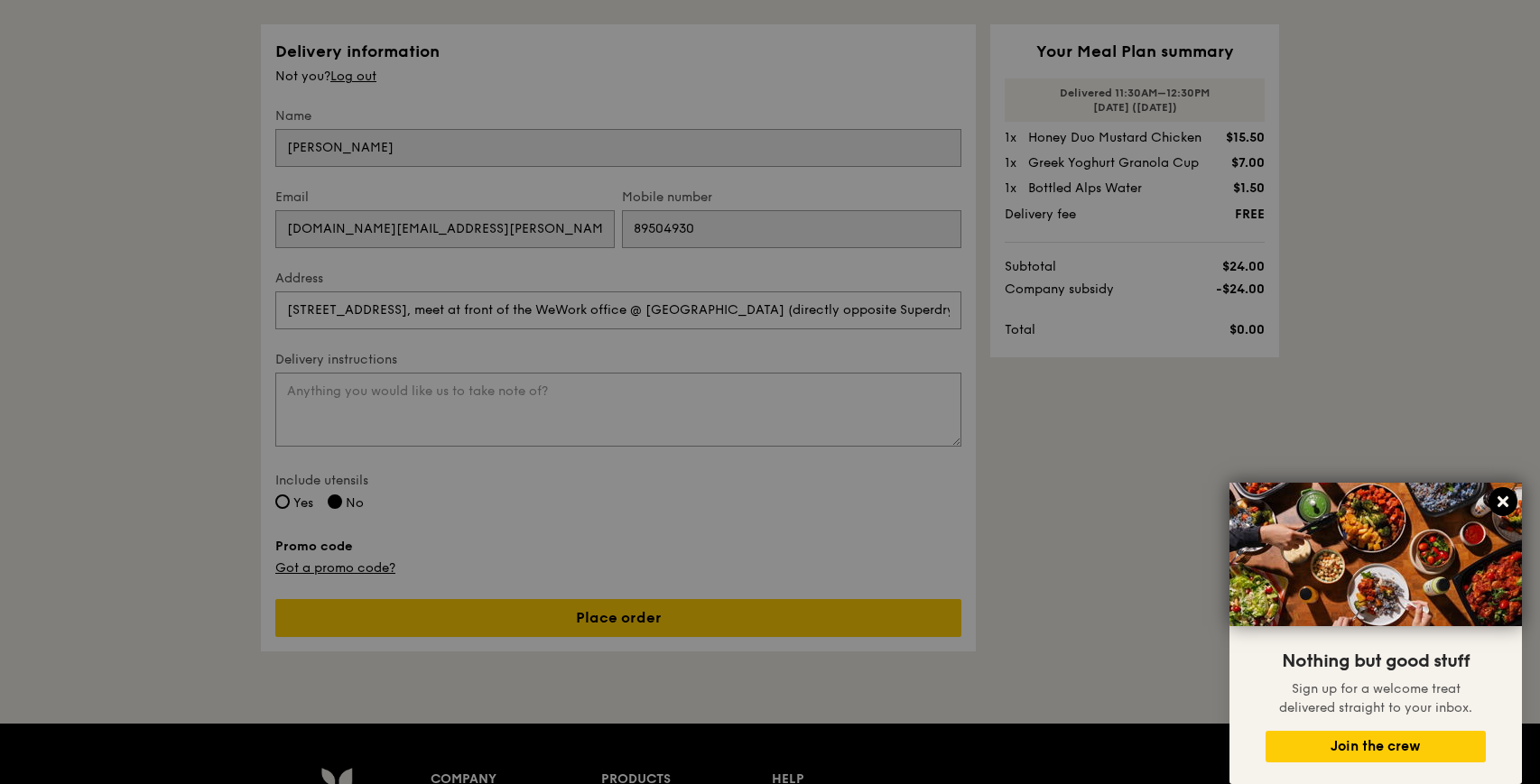
click at [1500, 503] on icon at bounding box center [1503, 501] width 16 height 16
